Goal: Navigation & Orientation: Understand site structure

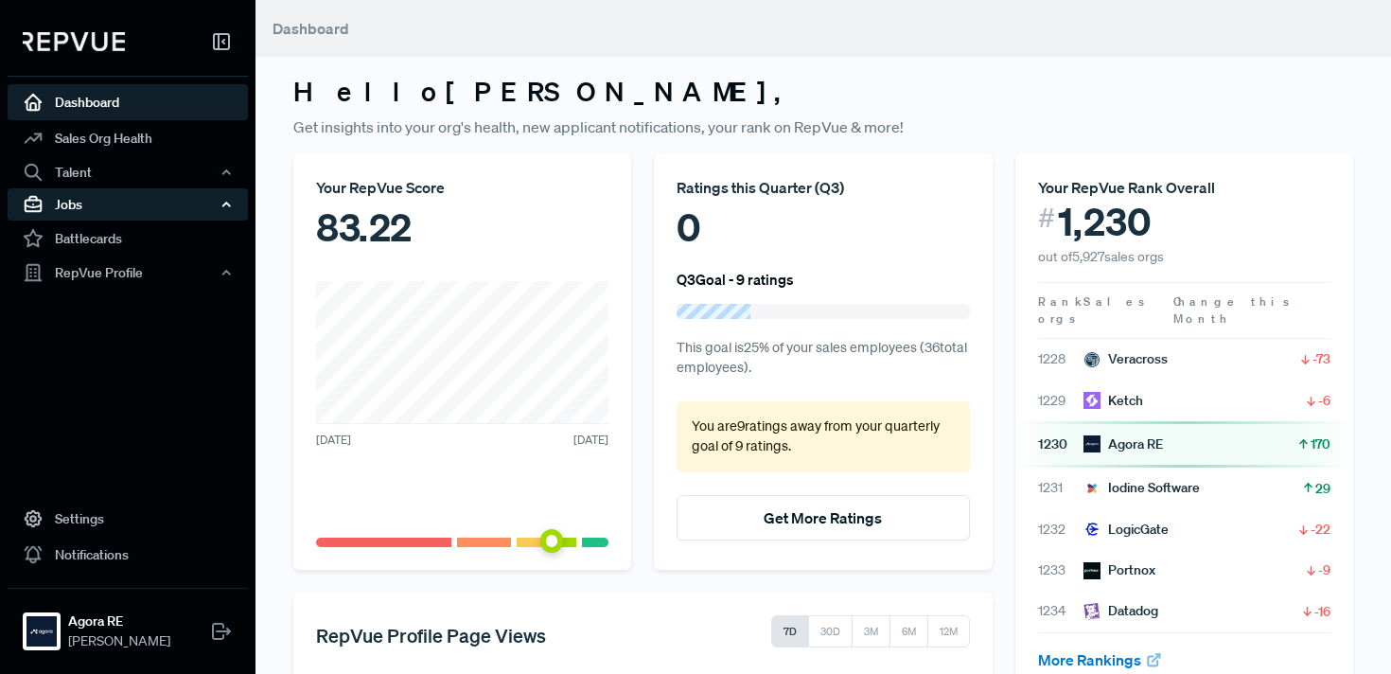
click at [127, 206] on div "Jobs" at bounding box center [128, 204] width 240 height 32
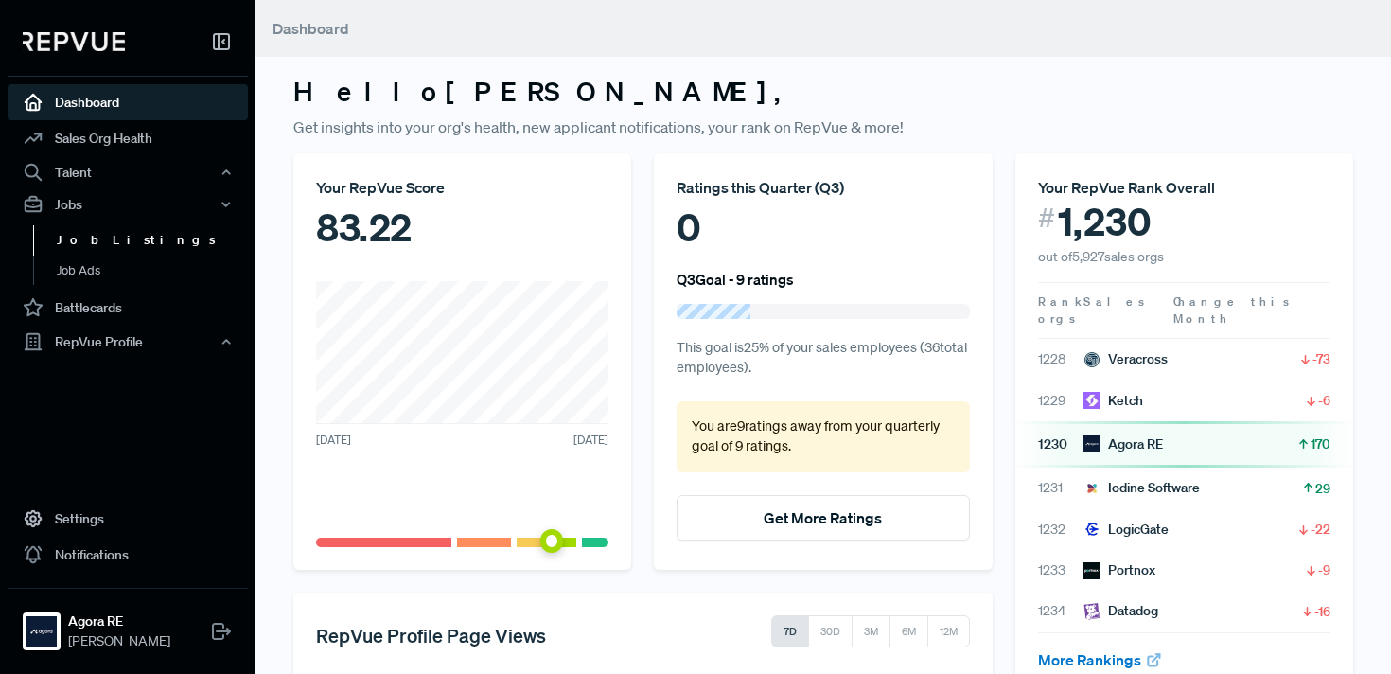
click at [111, 237] on link "Job Listings" at bounding box center [153, 240] width 240 height 30
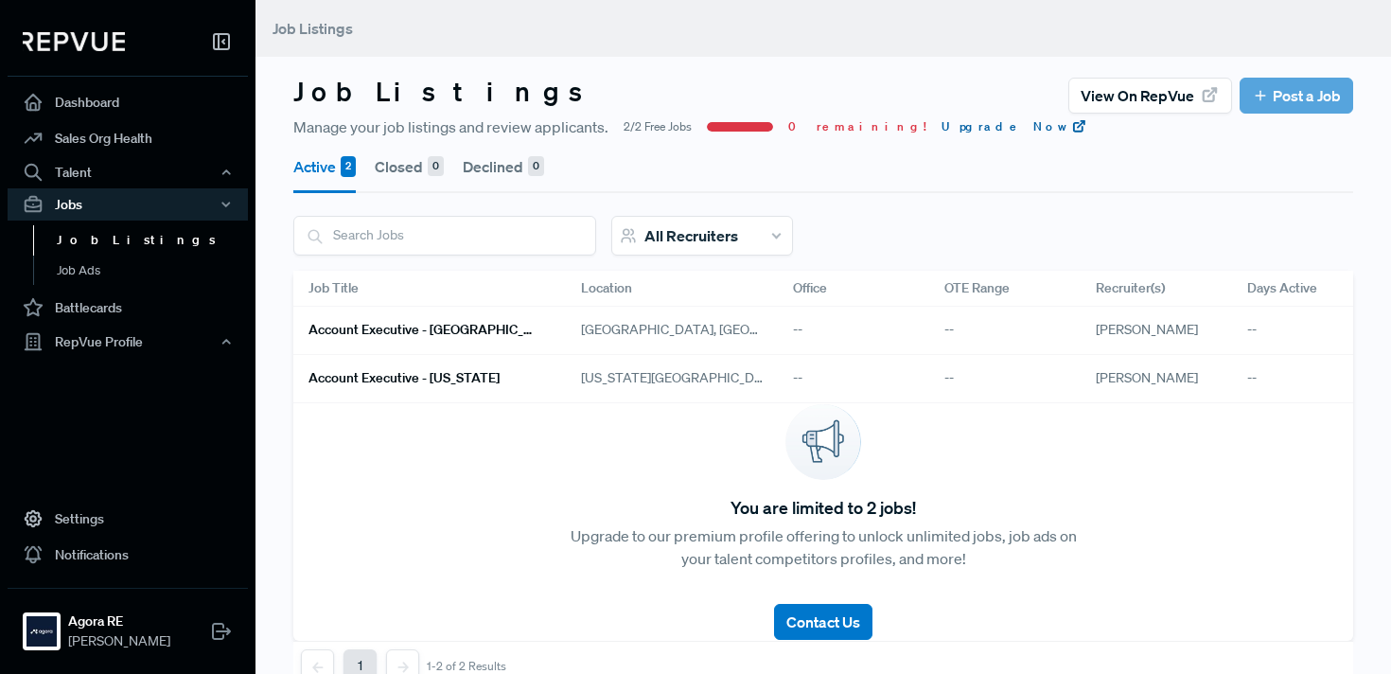
click at [942, 123] on link "Upgrade Now" at bounding box center [1015, 126] width 146 height 17
click at [443, 325] on h6 "Account Executive - [GEOGRAPHIC_DATA]" at bounding box center [422, 330] width 227 height 16
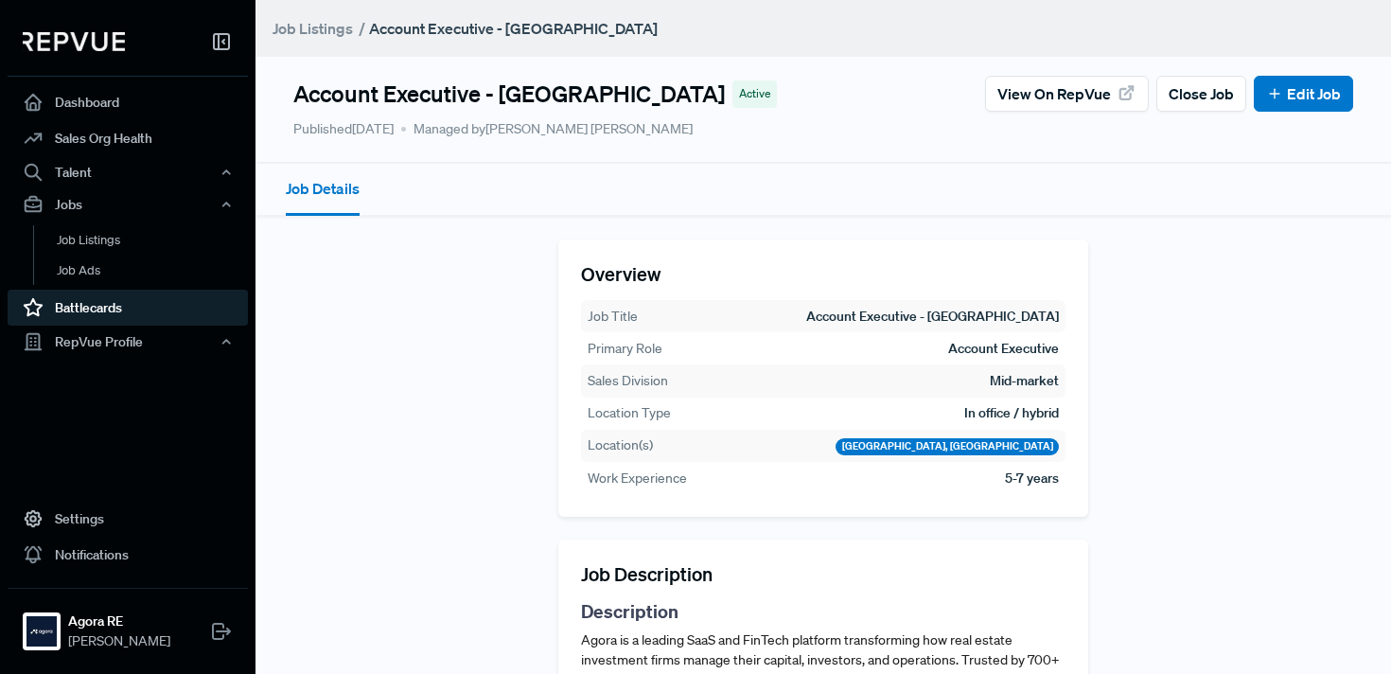
click at [98, 314] on link "Battlecards" at bounding box center [128, 308] width 240 height 36
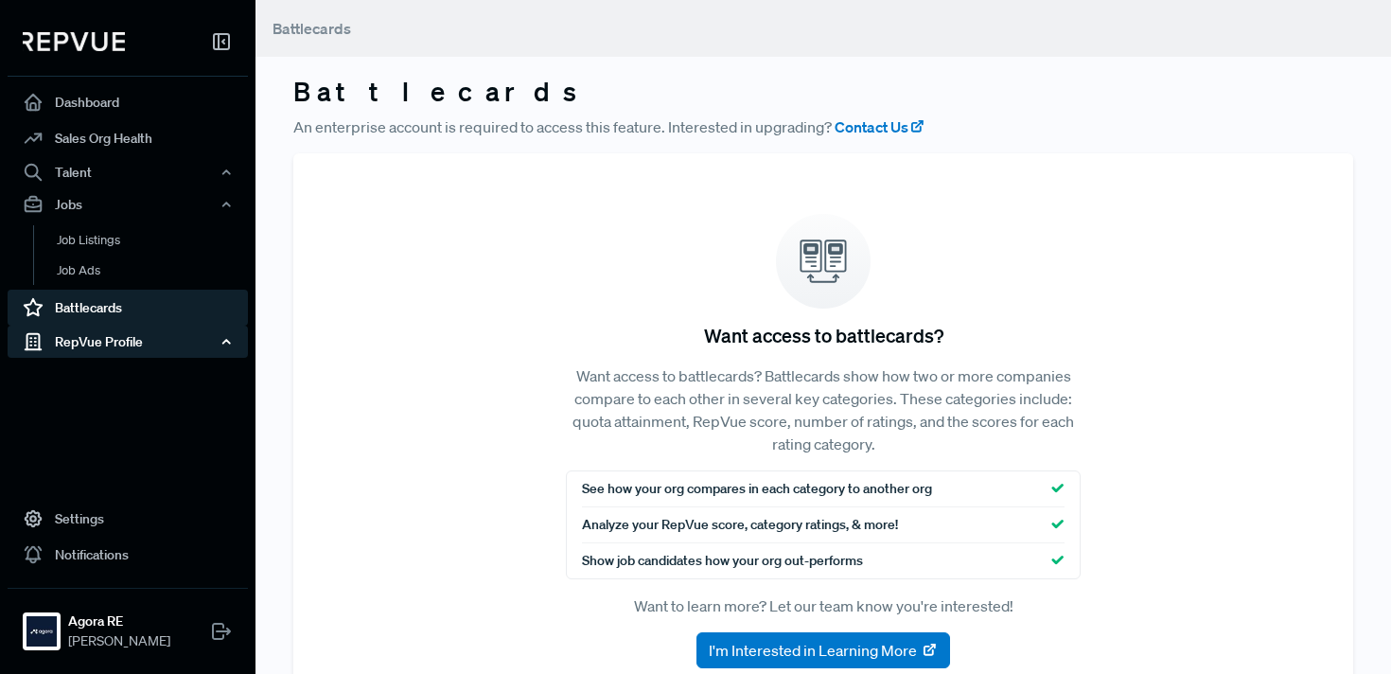
click at [99, 344] on div "RepVue Profile" at bounding box center [128, 342] width 240 height 32
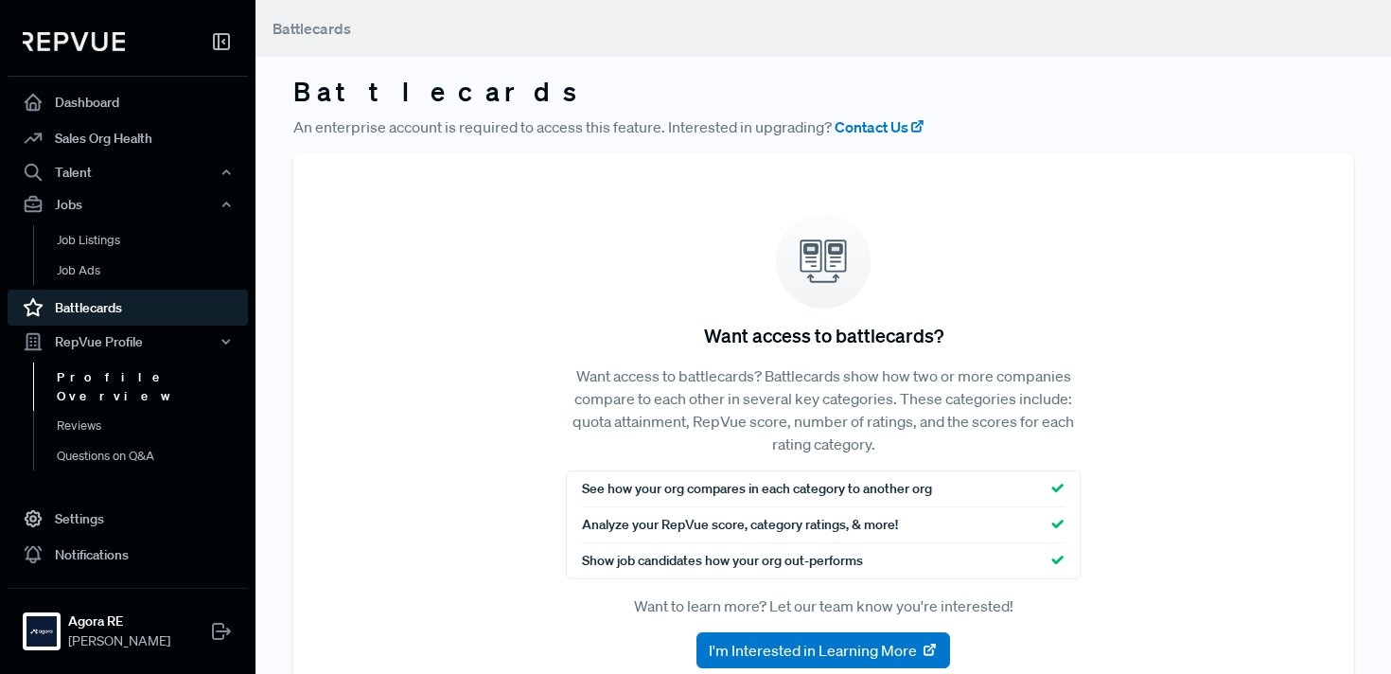
click at [126, 375] on link "Profile Overview" at bounding box center [153, 386] width 240 height 48
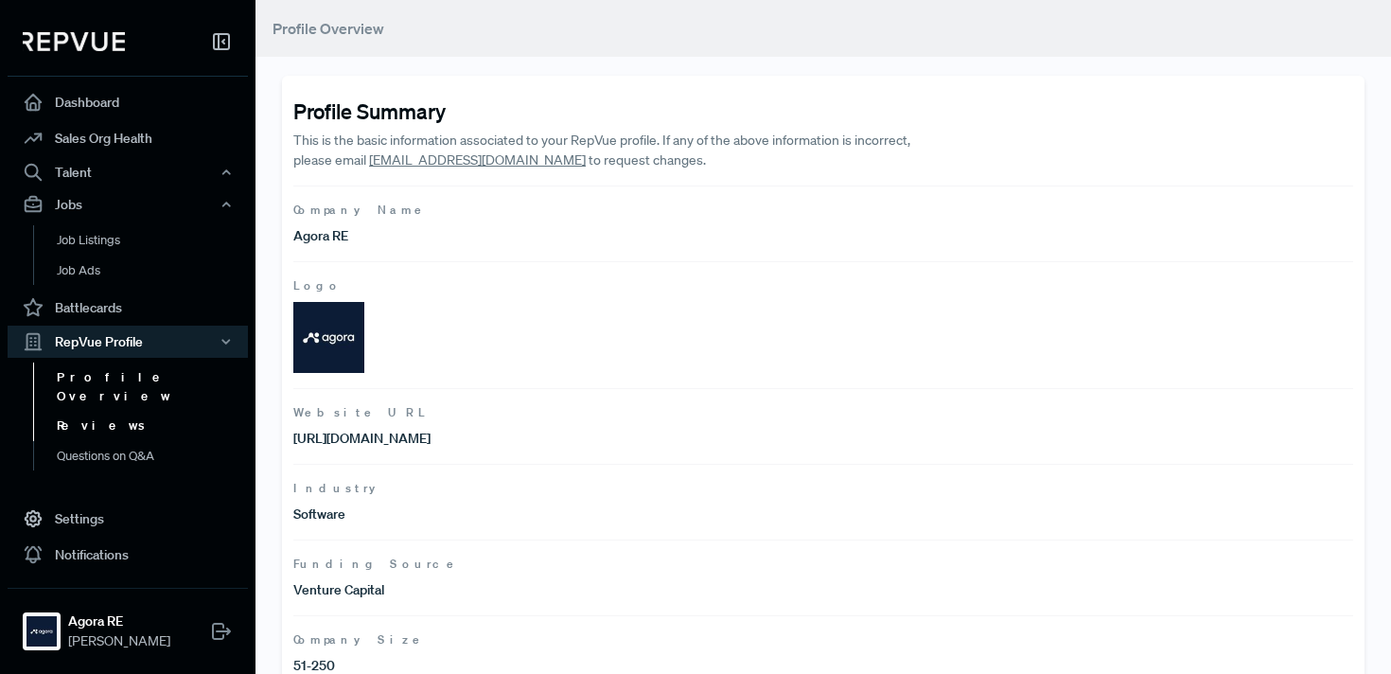
click at [110, 412] on link "Reviews" at bounding box center [153, 426] width 240 height 30
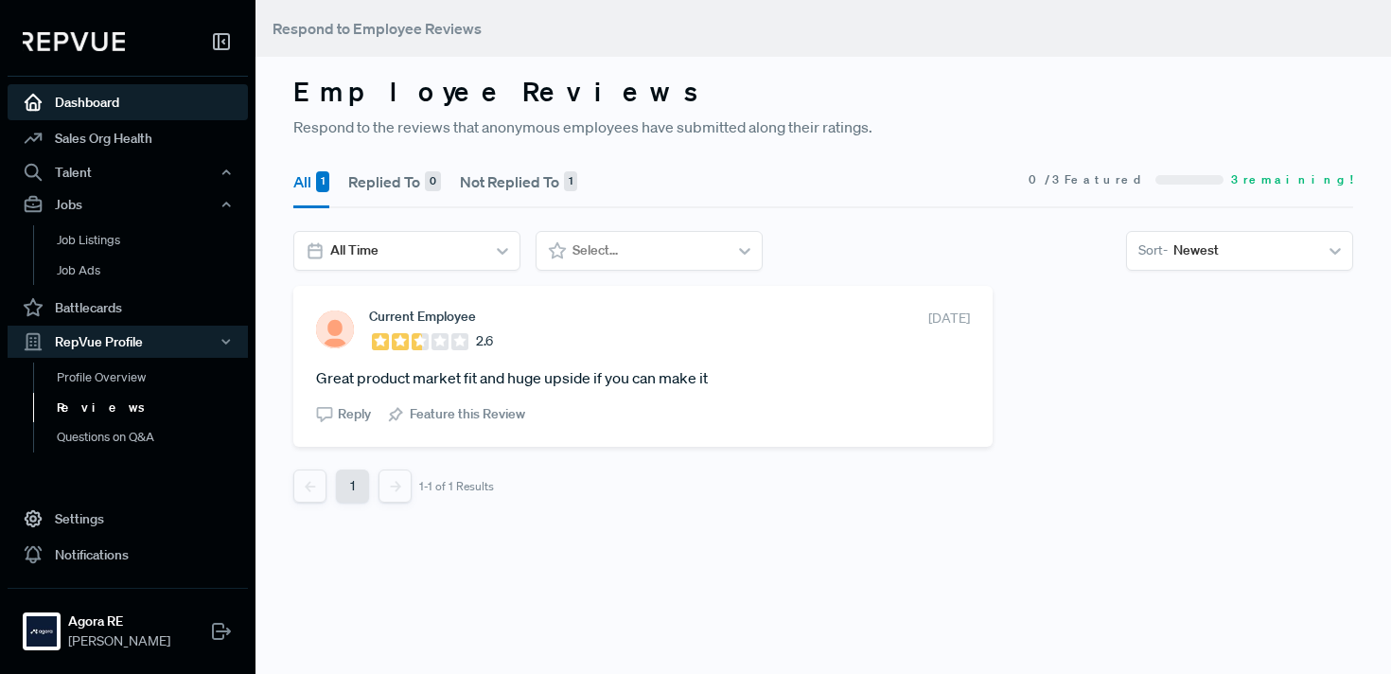
click at [133, 97] on link "Dashboard" at bounding box center [128, 102] width 240 height 36
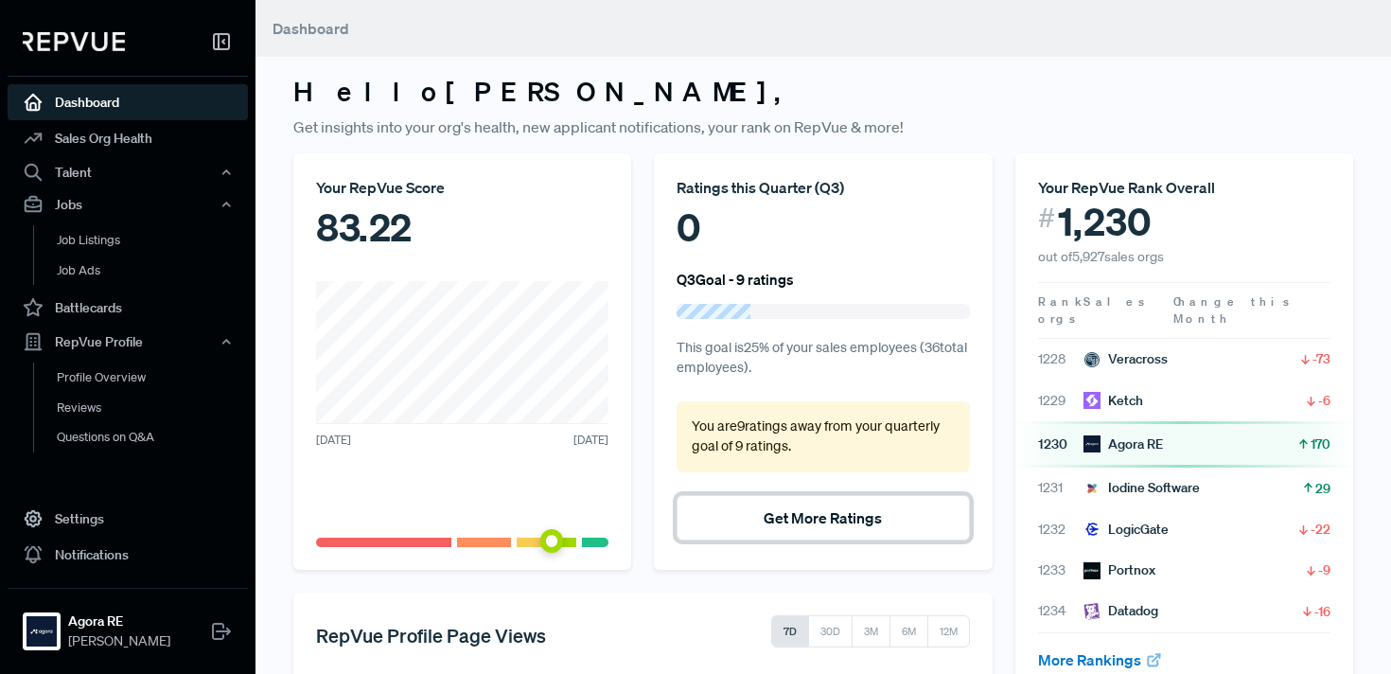
click at [768, 523] on button "Get More Ratings" at bounding box center [823, 517] width 292 height 45
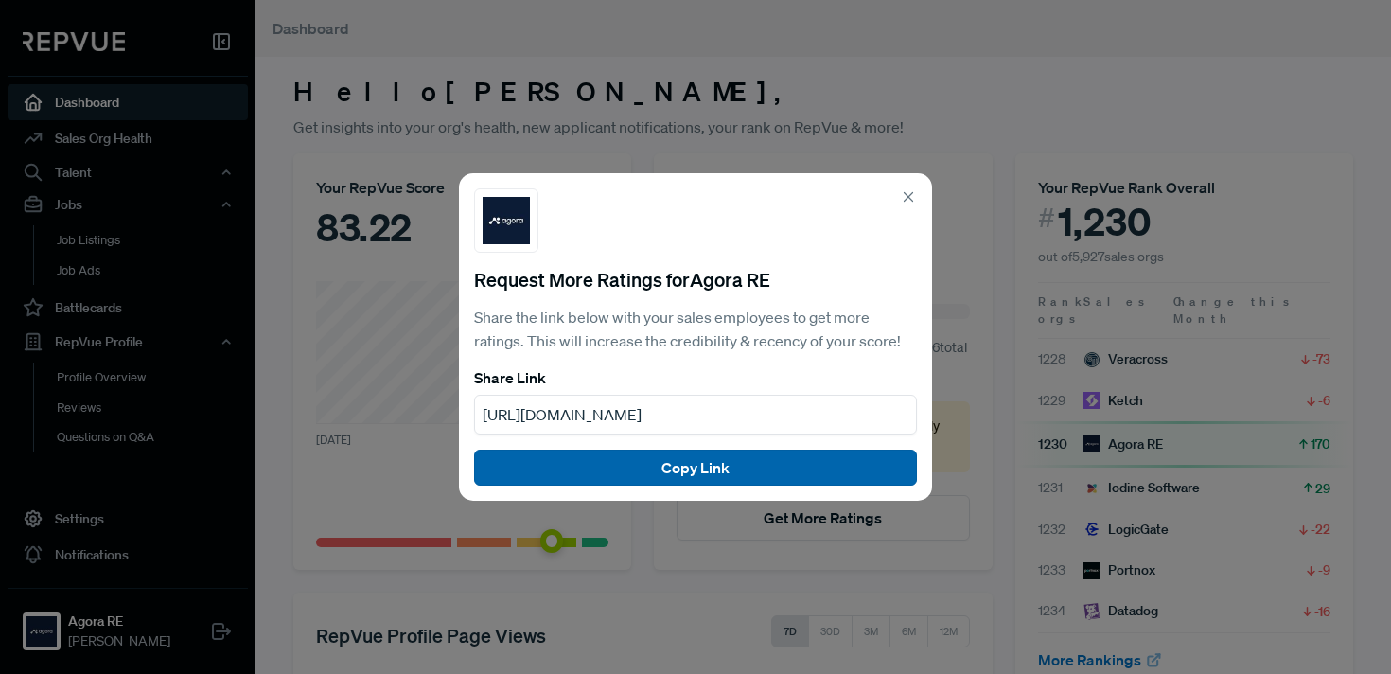
click at [734, 471] on button "Copy Link" at bounding box center [695, 468] width 443 height 36
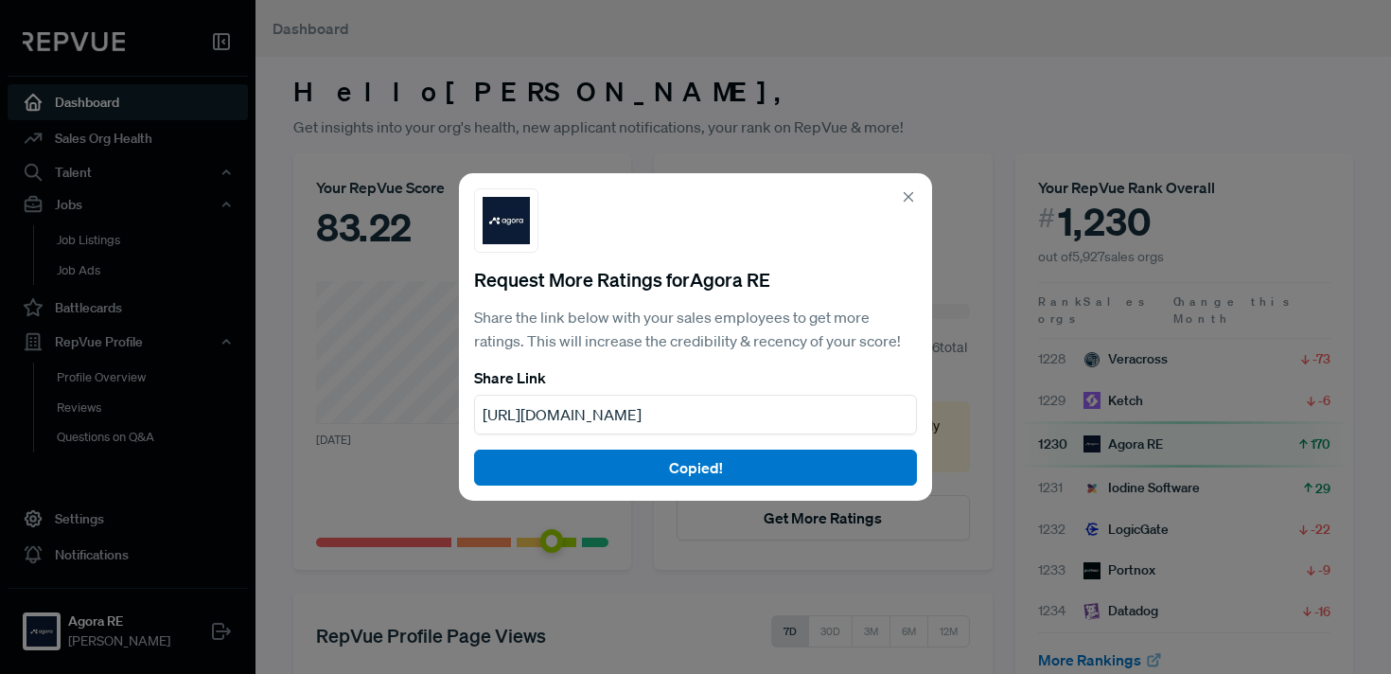
click at [910, 190] on icon at bounding box center [908, 196] width 17 height 17
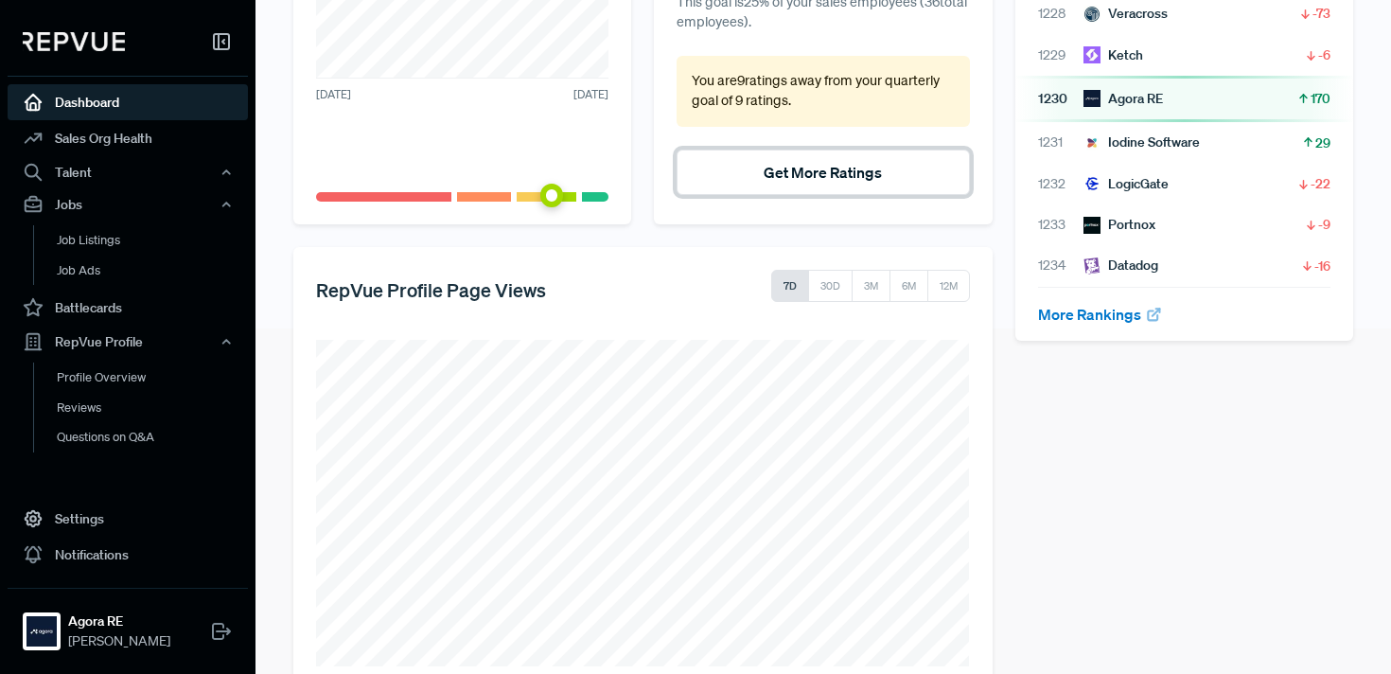
scroll to position [390, 0]
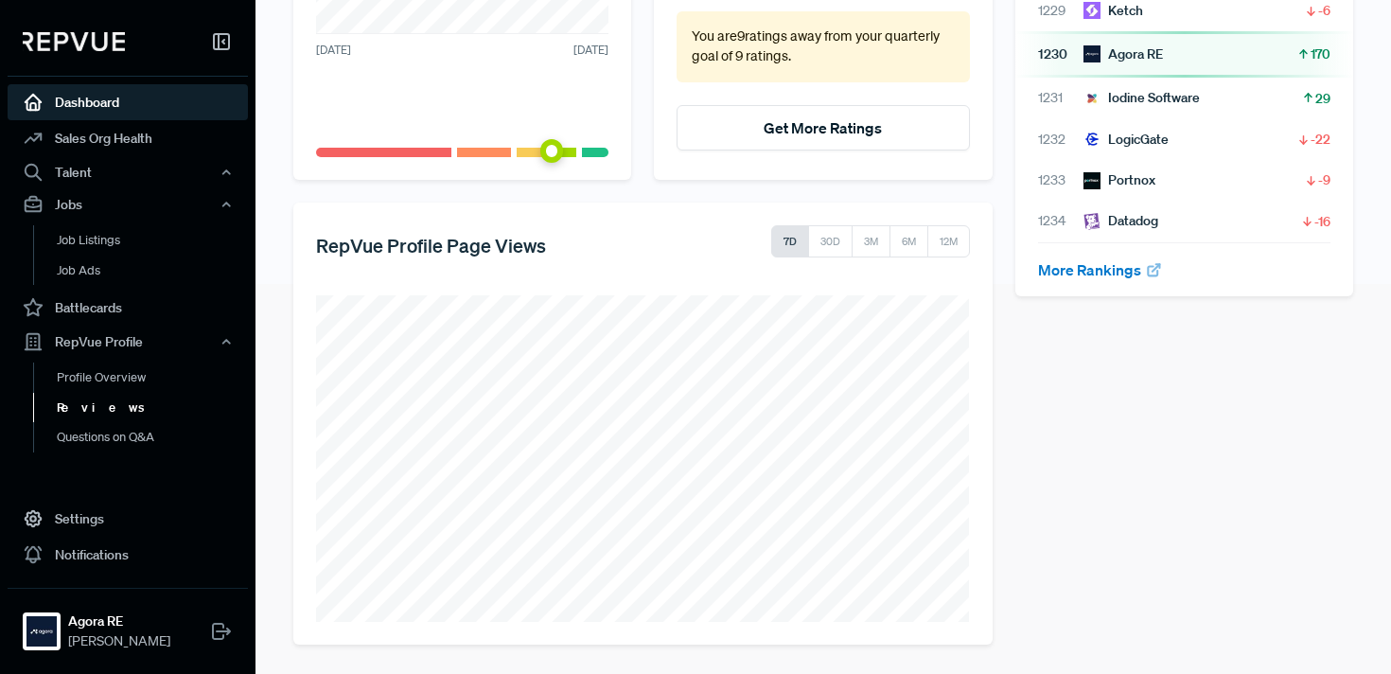
click at [100, 409] on link "Reviews" at bounding box center [153, 408] width 240 height 30
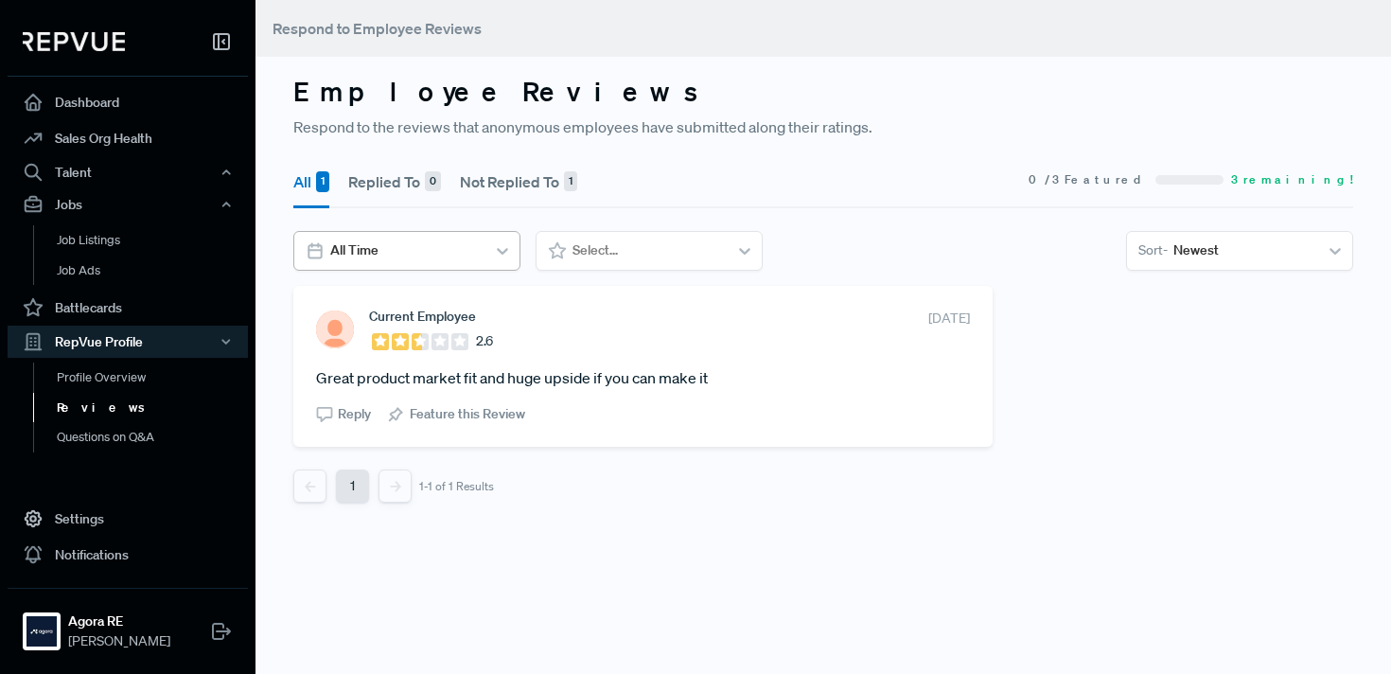
click at [468, 254] on div at bounding box center [405, 251] width 150 height 24
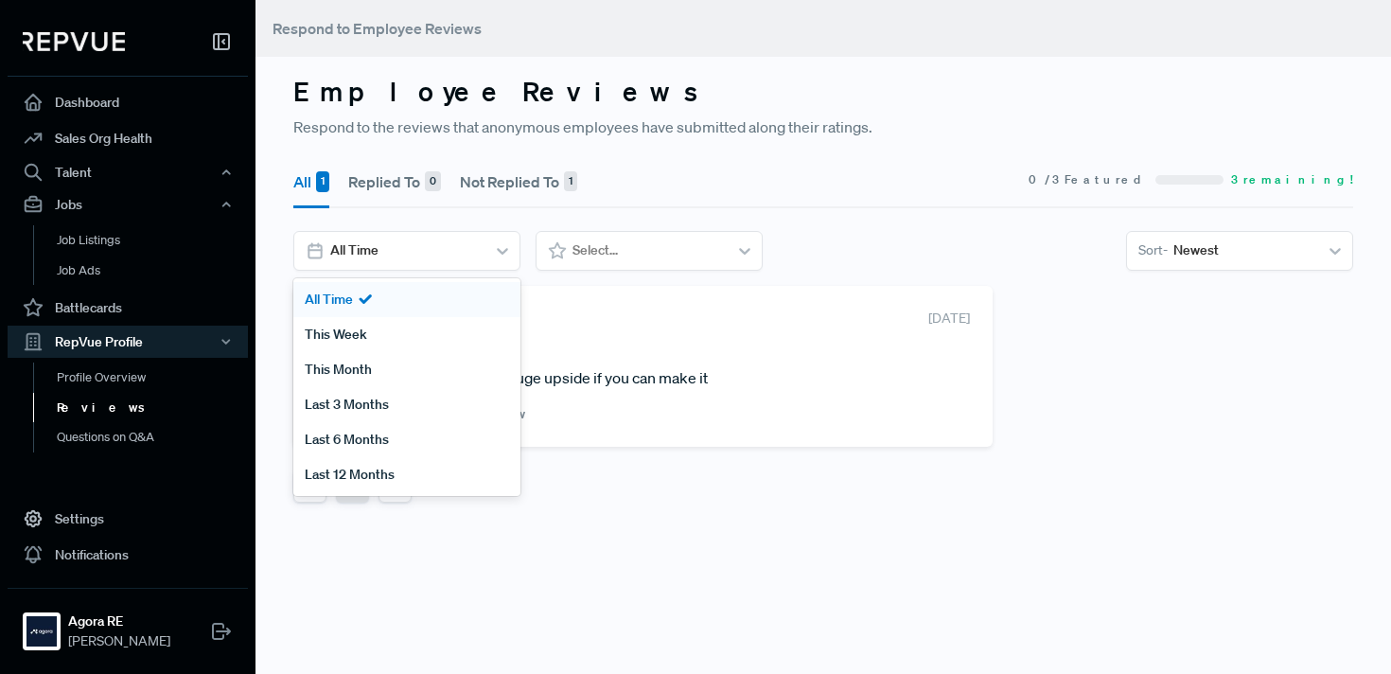
click at [383, 310] on div "All Time" at bounding box center [406, 299] width 227 height 35
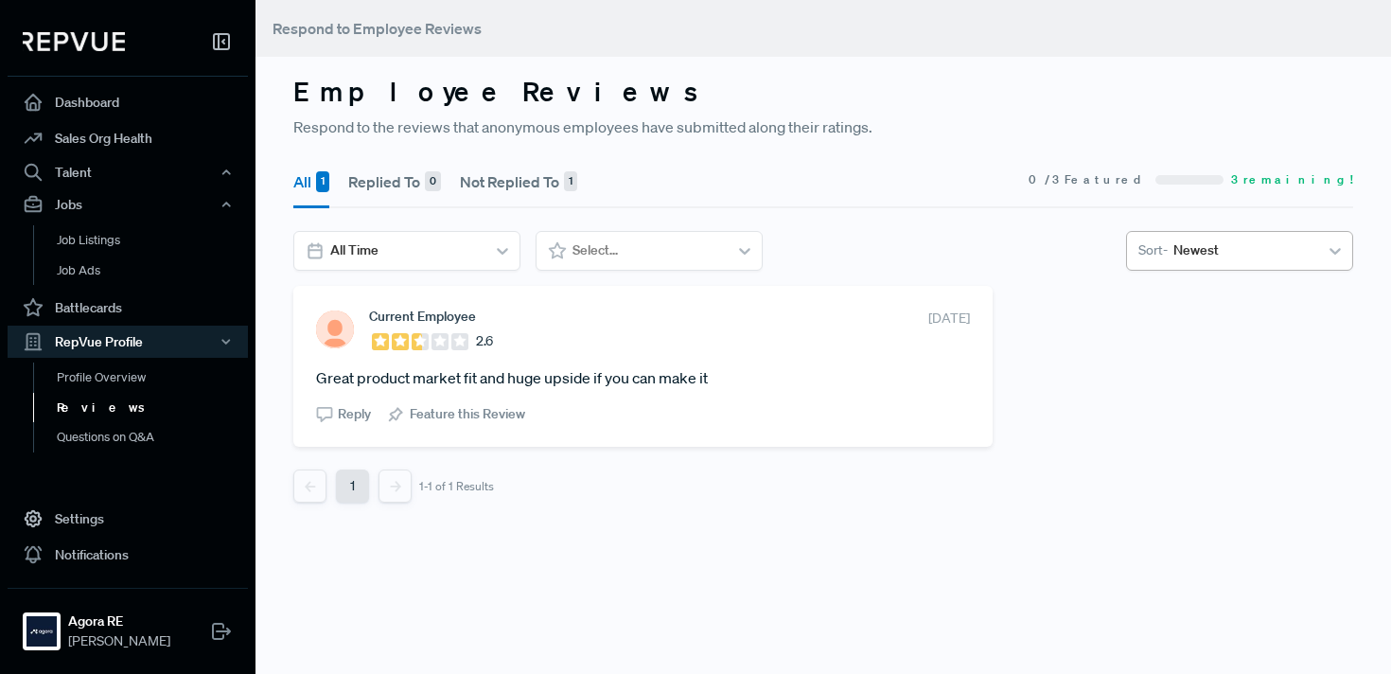
click at [1194, 239] on div at bounding box center [1243, 251] width 139 height 24
click at [1171, 323] on div "Oldest" at bounding box center [1239, 334] width 227 height 35
click at [626, 239] on div at bounding box center [648, 251] width 150 height 24
click at [595, 298] on div "All Reviews" at bounding box center [649, 299] width 227 height 35
click at [91, 413] on link "Reviews" at bounding box center [153, 408] width 240 height 30
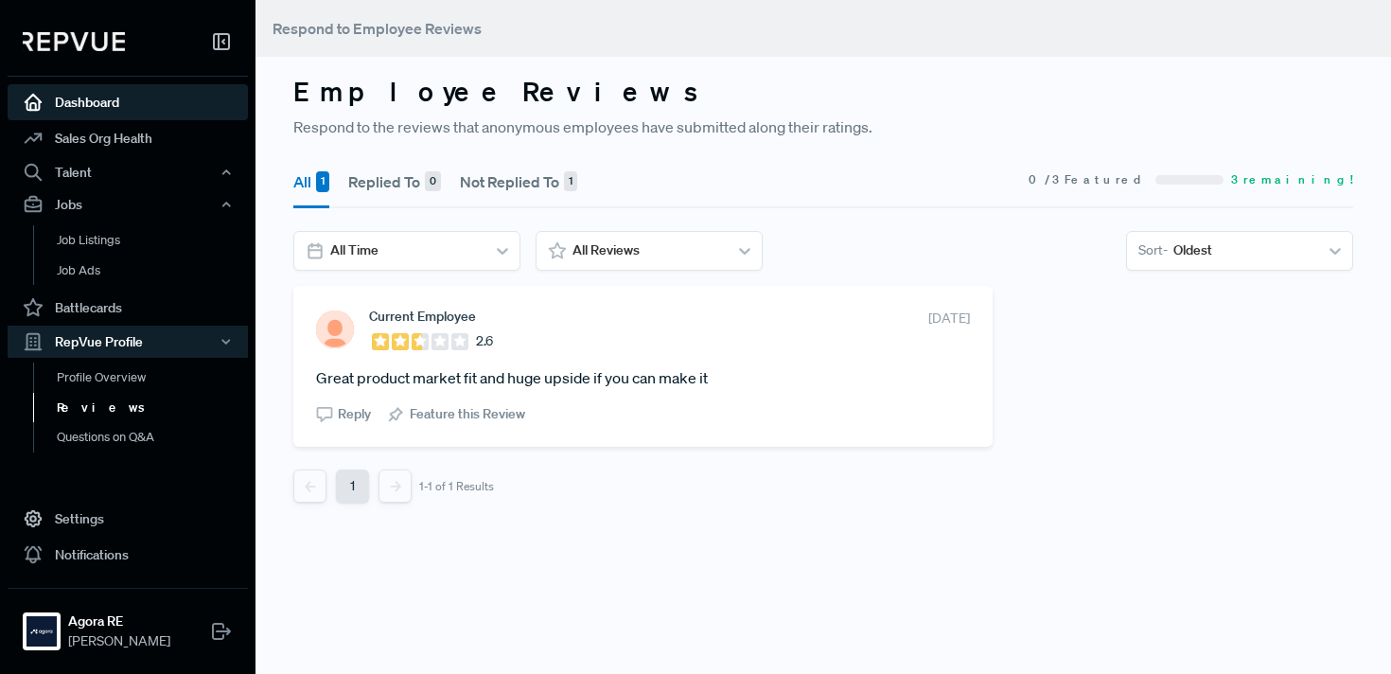
click at [143, 100] on link "Dashboard" at bounding box center [128, 102] width 240 height 36
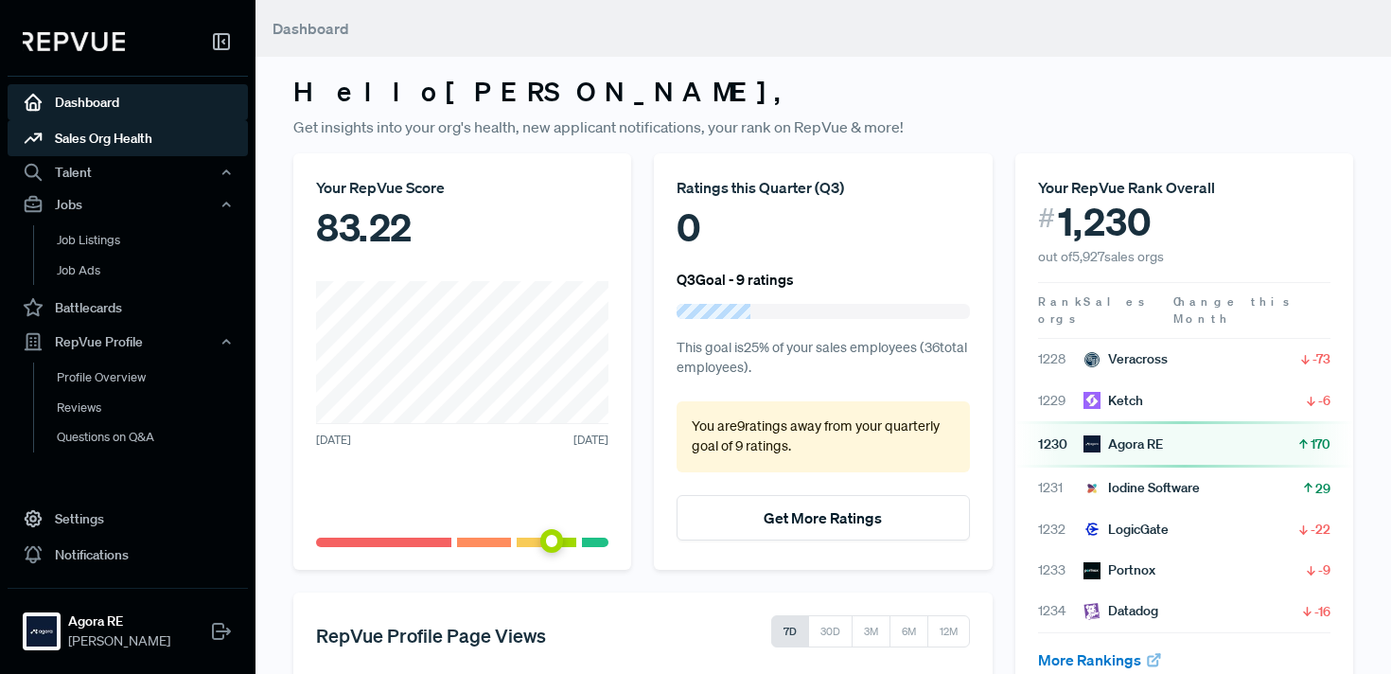
click at [126, 147] on link "Sales Org Health" at bounding box center [128, 138] width 240 height 36
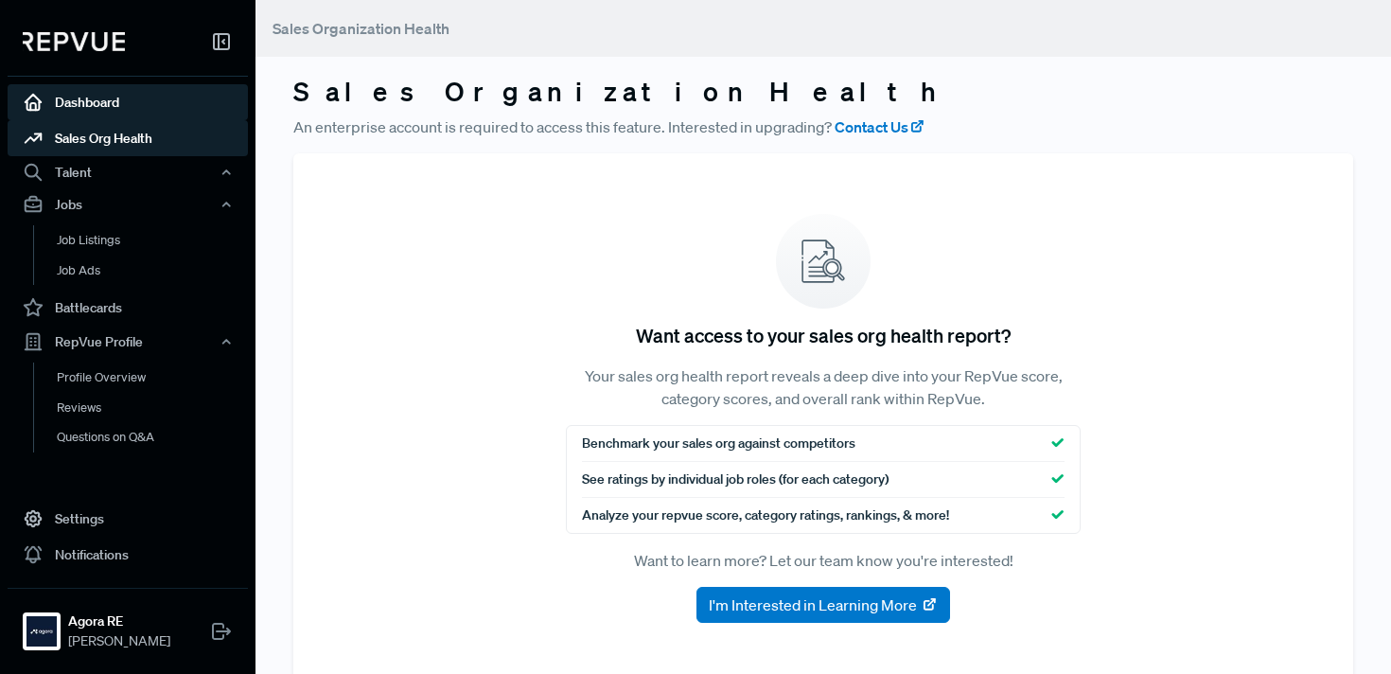
click at [125, 109] on link "Dashboard" at bounding box center [128, 102] width 240 height 36
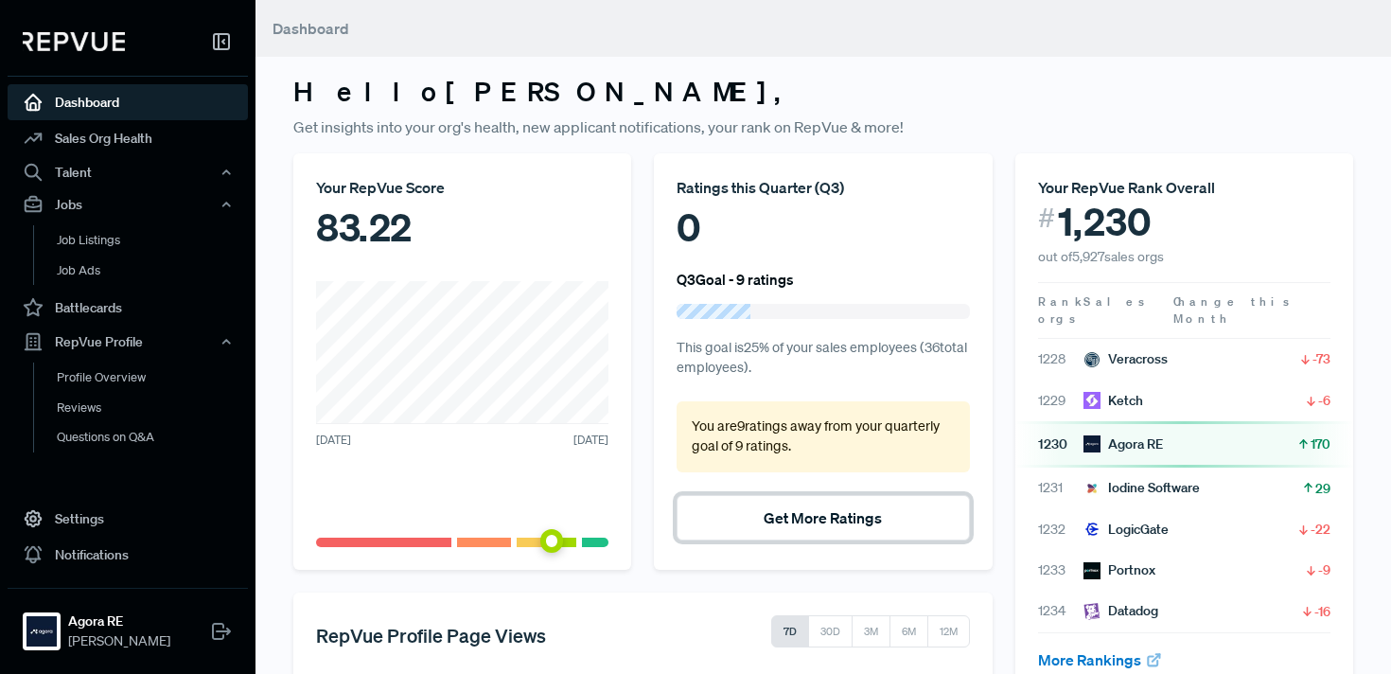
click at [789, 520] on button "Get More Ratings" at bounding box center [823, 517] width 292 height 45
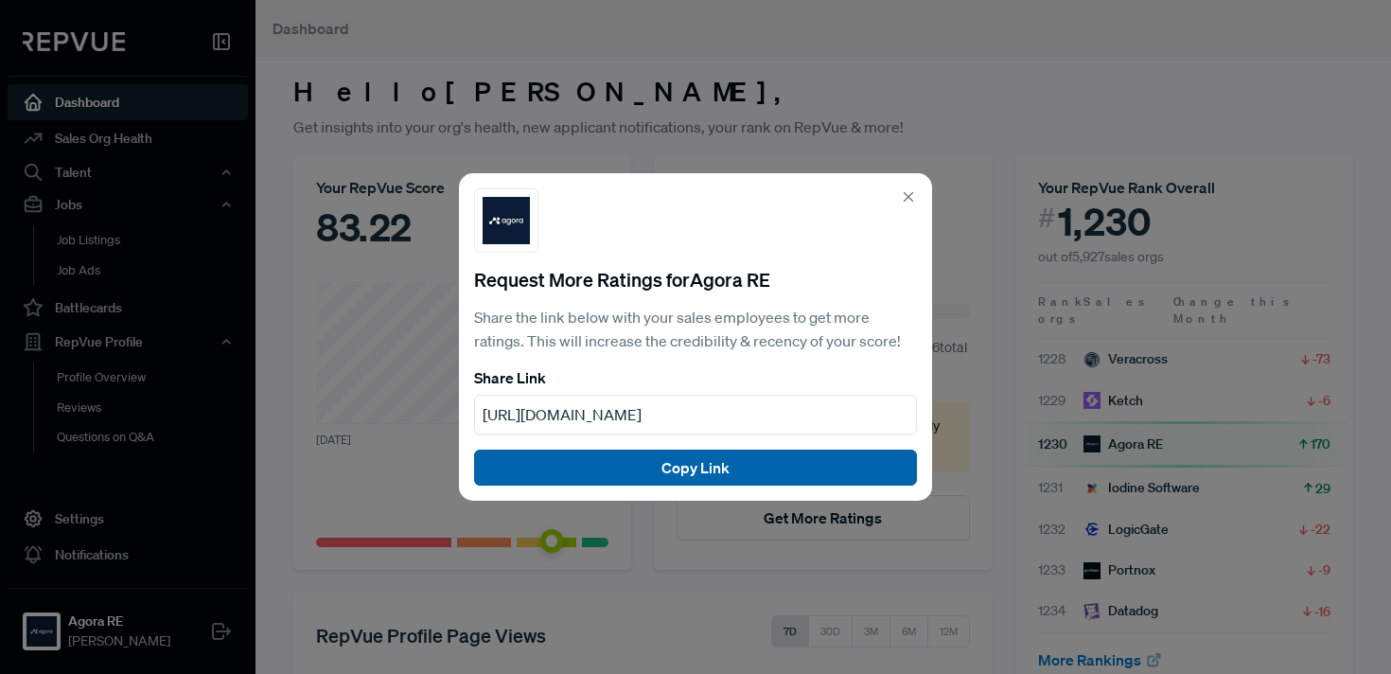
click at [689, 468] on button "Copy Link" at bounding box center [695, 468] width 443 height 36
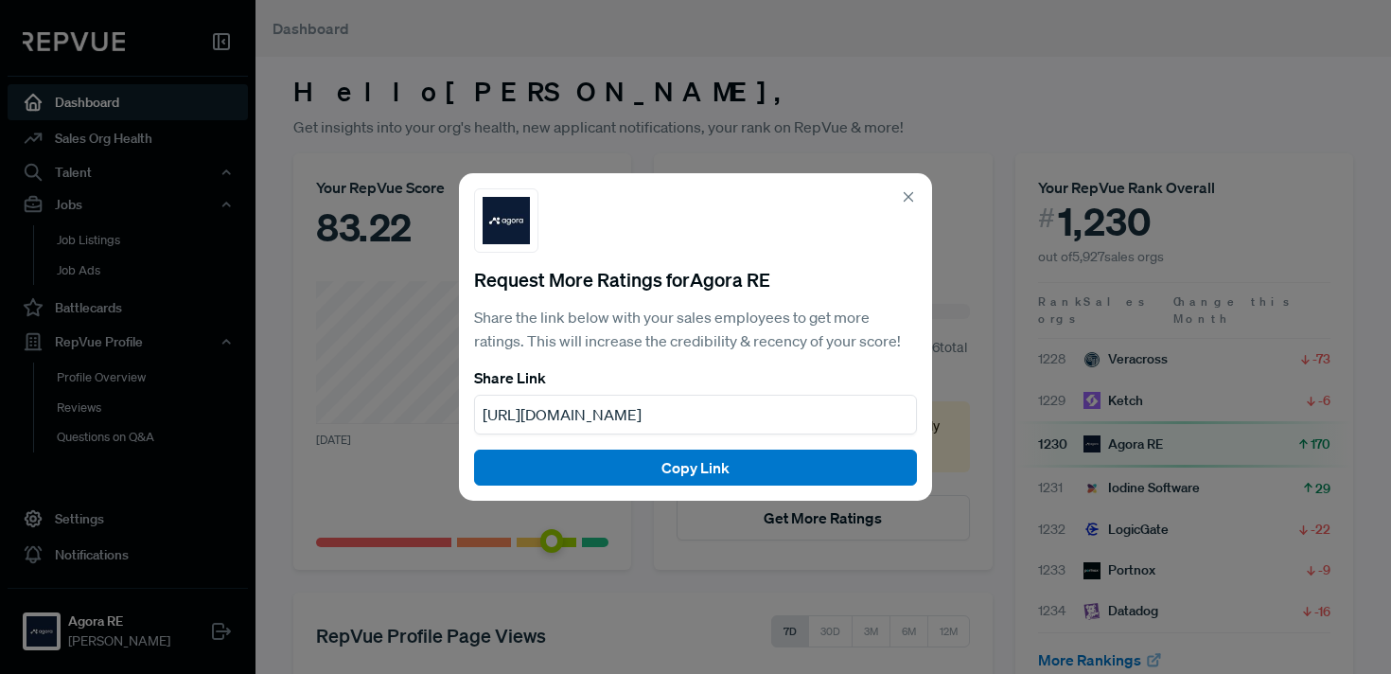
click at [910, 201] on icon at bounding box center [908, 196] width 17 height 17
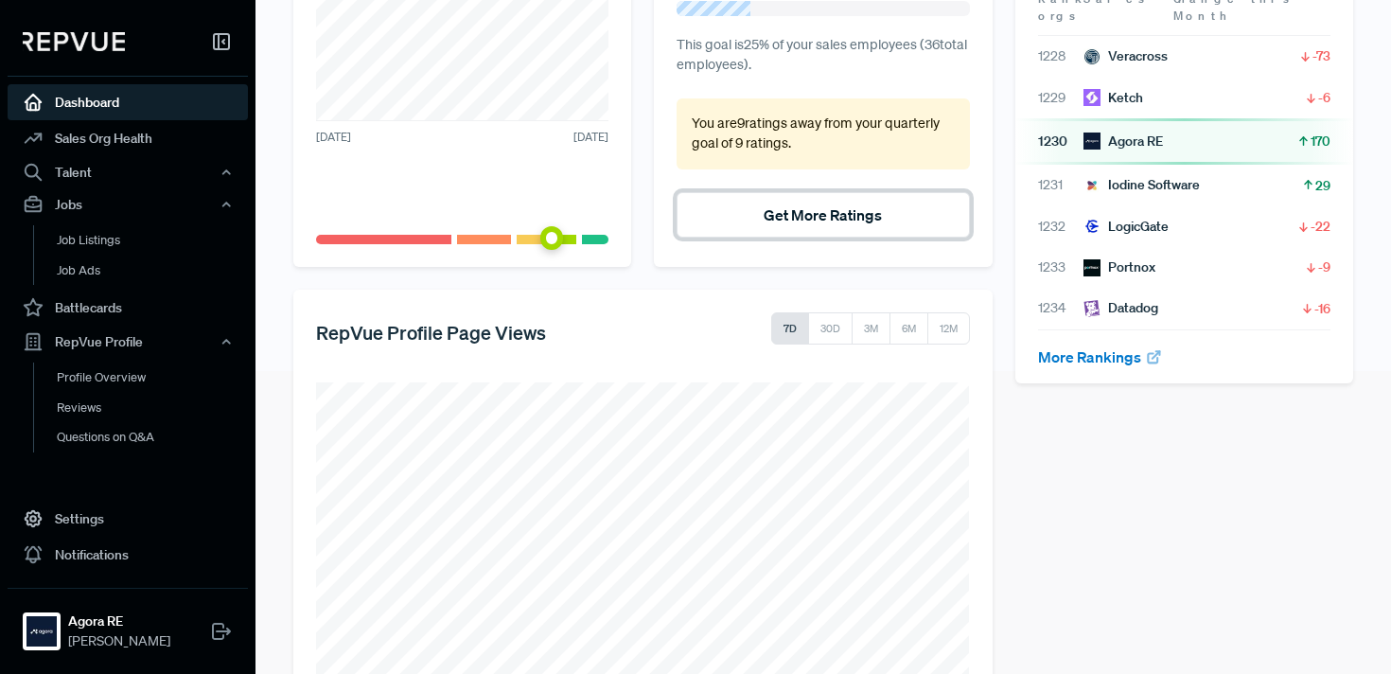
scroll to position [354, 0]
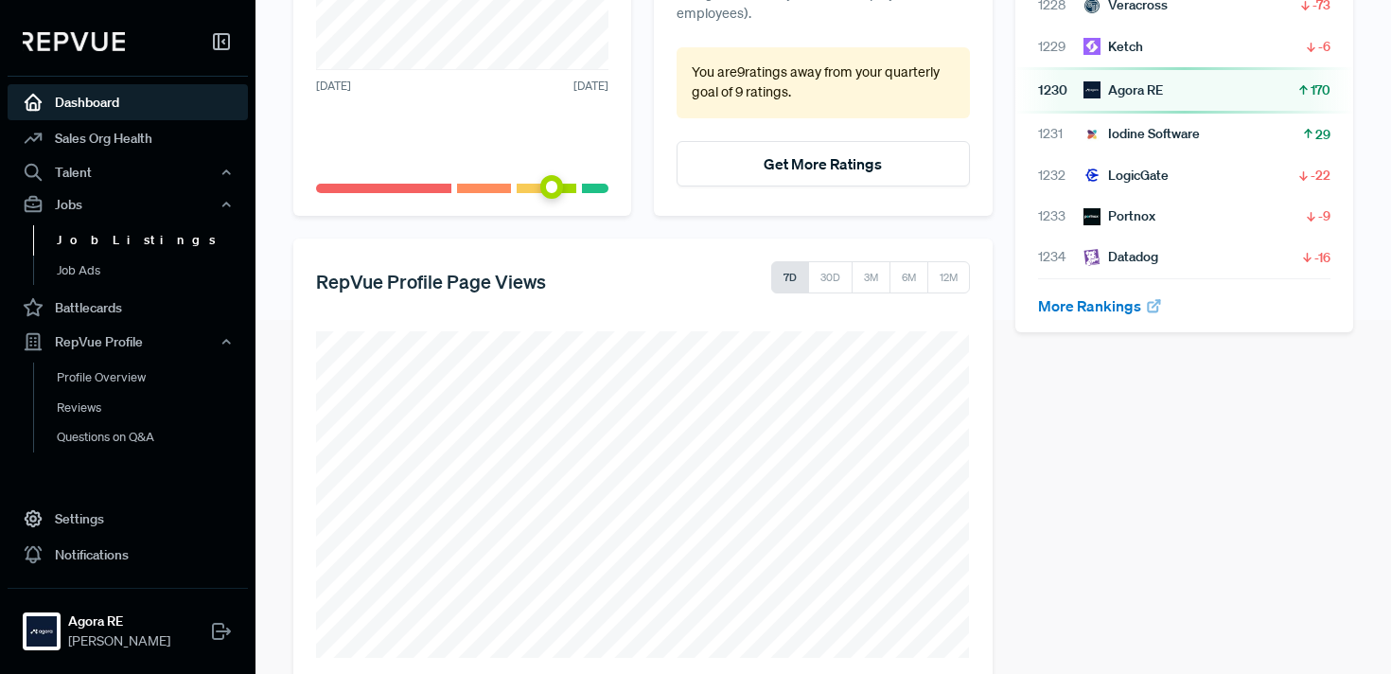
click at [107, 243] on link "Job Listings" at bounding box center [153, 240] width 240 height 30
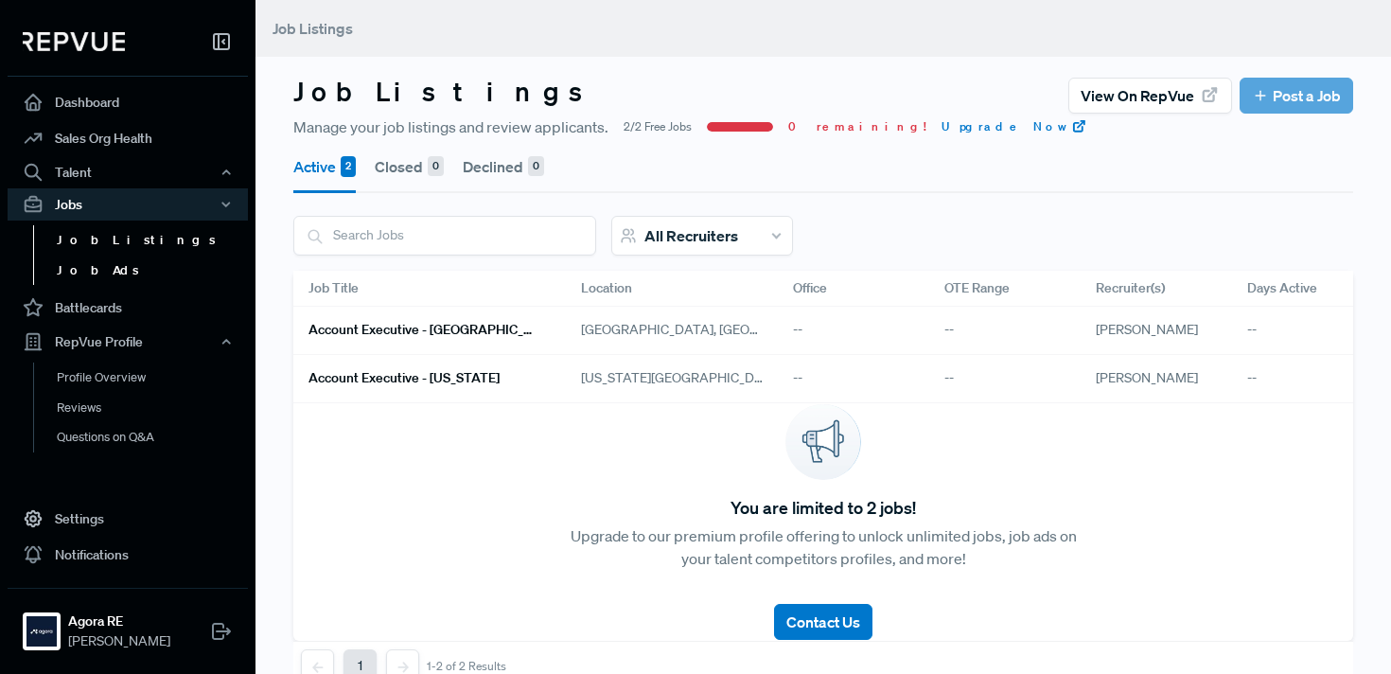
click at [109, 266] on link "Job Ads" at bounding box center [153, 271] width 240 height 30
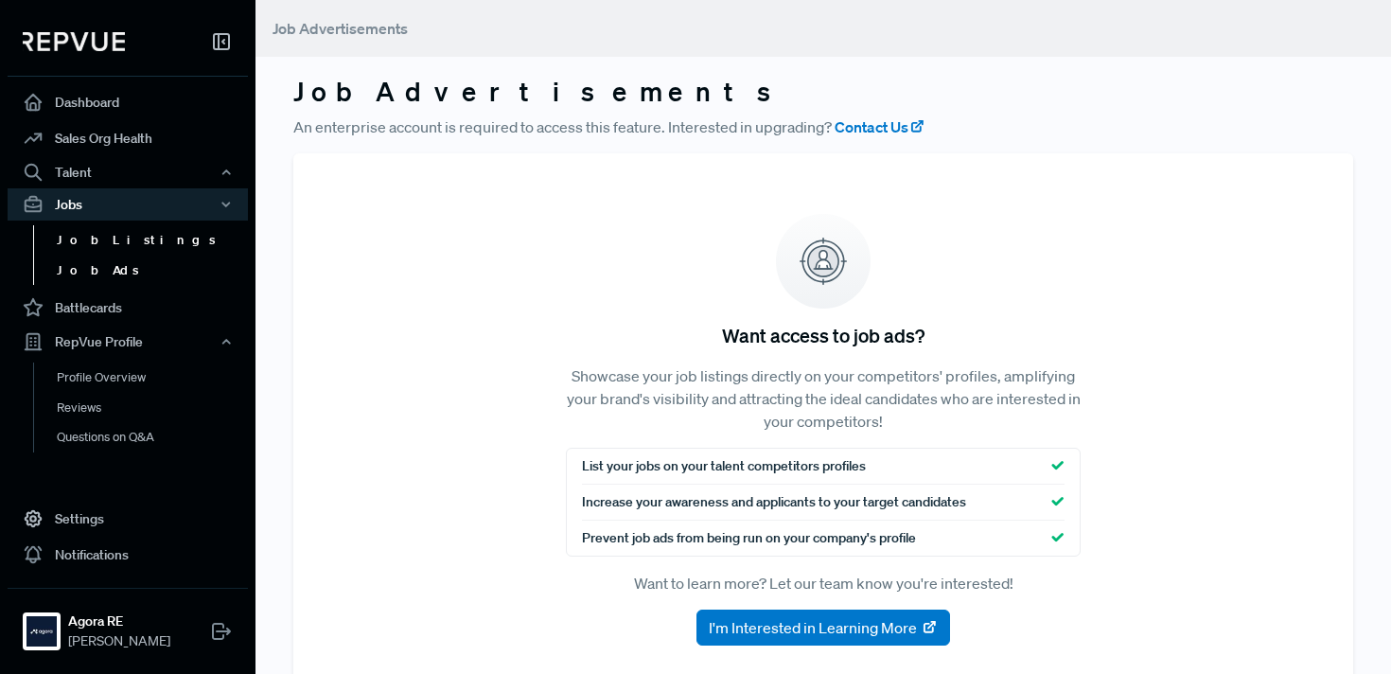
click at [110, 249] on link "Job Listings" at bounding box center [153, 240] width 240 height 30
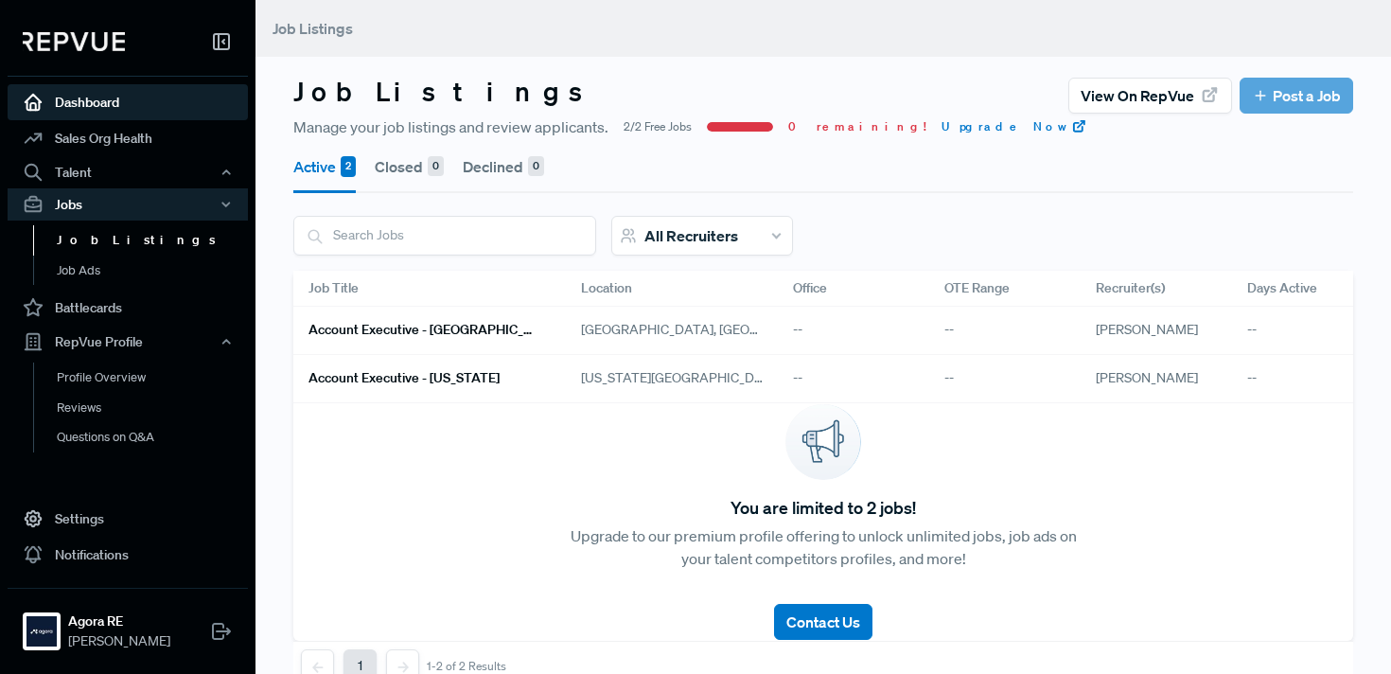
click at [123, 94] on link "Dashboard" at bounding box center [128, 102] width 240 height 36
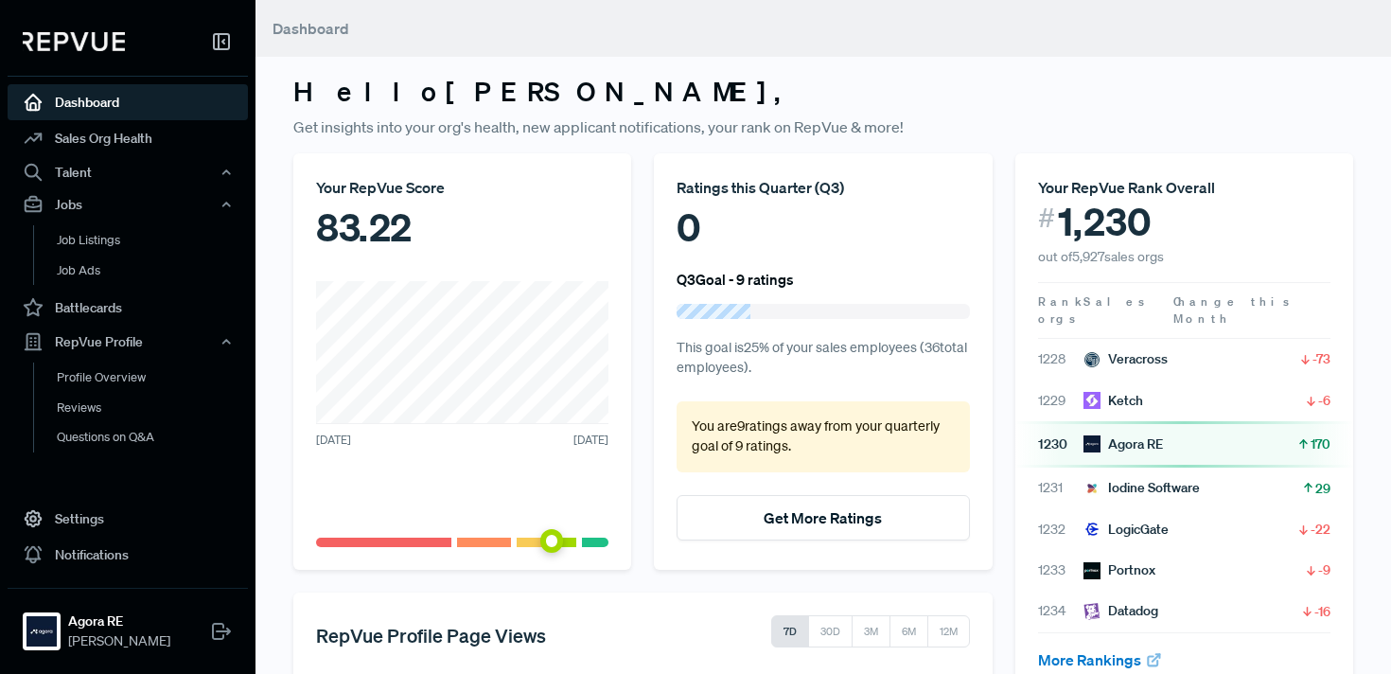
drag, startPoint x: 557, startPoint y: 541, endPoint x: 587, endPoint y: 541, distance: 30.3
click at [586, 541] on div at bounding box center [462, 542] width 292 height 9
click at [587, 541] on span at bounding box center [595, 542] width 27 height 9
click at [470, 534] on article at bounding box center [462, 536] width 292 height 21
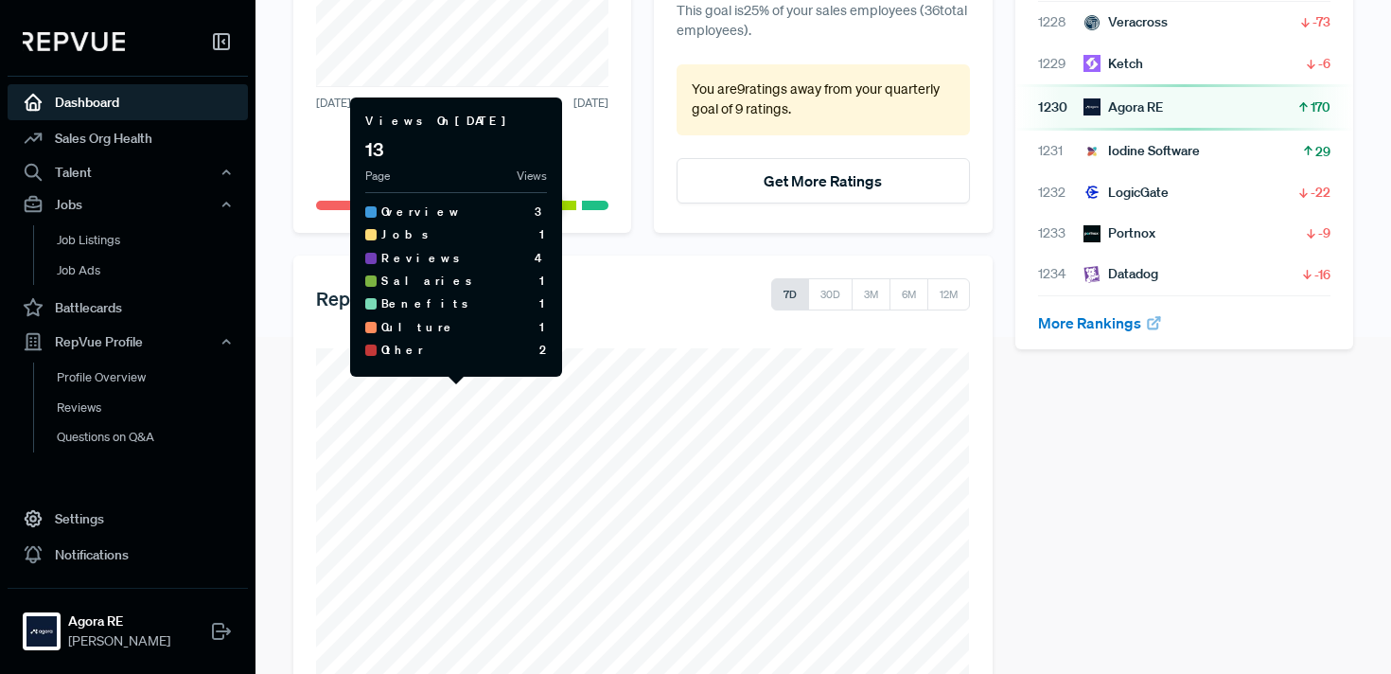
scroll to position [390, 0]
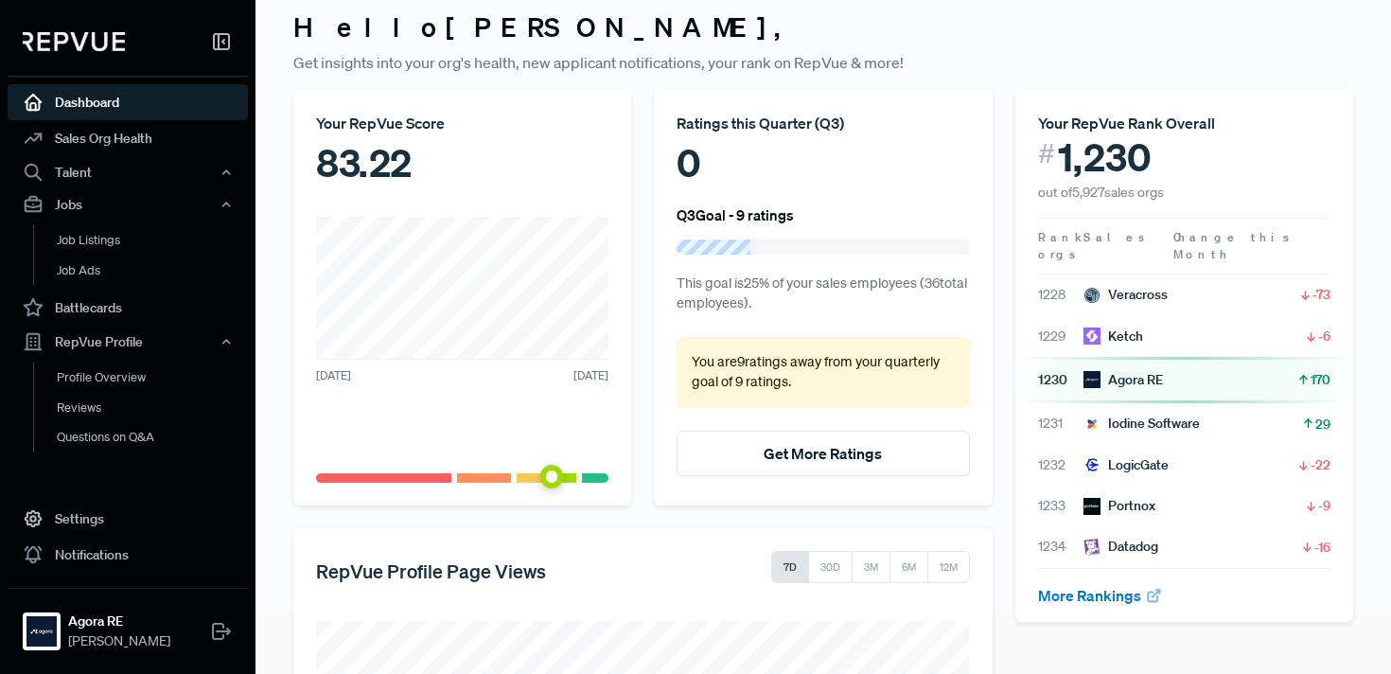
scroll to position [0, 0]
